Goal: Task Accomplishment & Management: Use online tool/utility

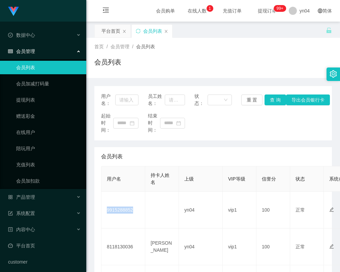
click at [126, 204] on td "9915288852" at bounding box center [123, 209] width 44 height 37
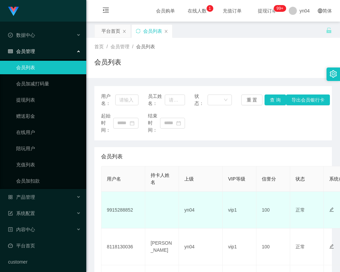
click at [123, 210] on td "9915288852" at bounding box center [123, 209] width 44 height 37
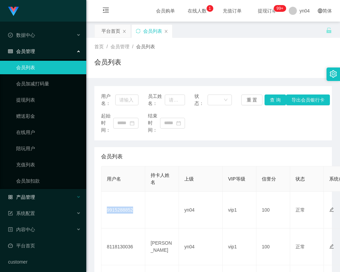
copy td "9915288852"
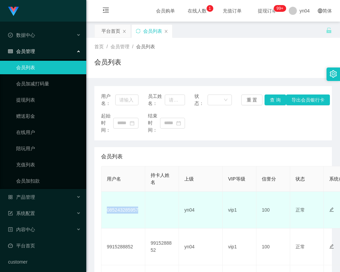
click at [128, 215] on td "085243285957" at bounding box center [123, 209] width 44 height 37
click at [120, 207] on td "085243285957" at bounding box center [123, 209] width 44 height 37
click at [120, 208] on td "085243285957" at bounding box center [123, 209] width 44 height 37
copy td "085243285957"
click at [125, 211] on td "085243285957" at bounding box center [123, 209] width 44 height 37
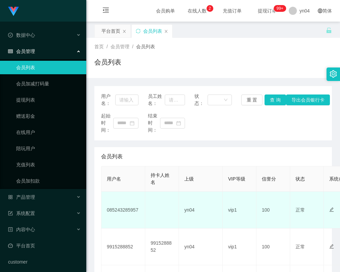
click at [123, 211] on td "085243285957" at bounding box center [123, 209] width 44 height 37
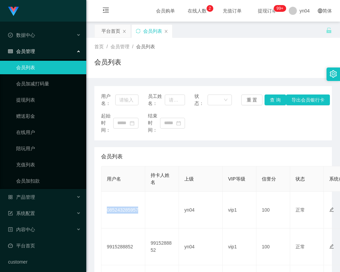
copy td "085243285957"
